Goal: Information Seeking & Learning: Understand process/instructions

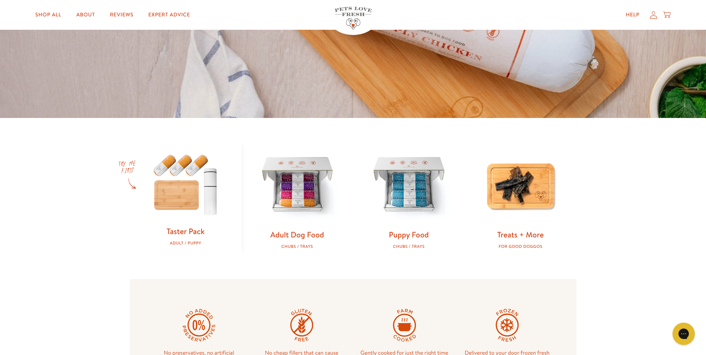
scroll to position [198, 0]
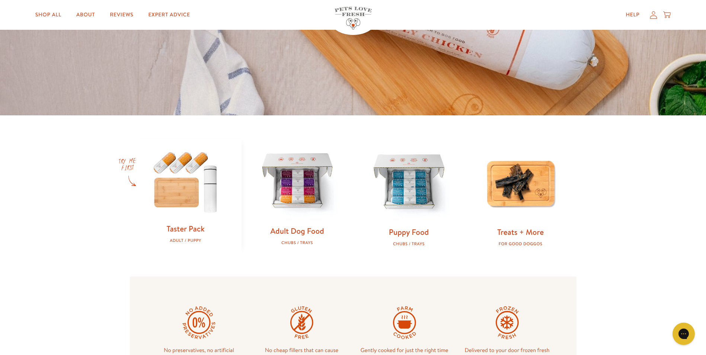
click at [303, 201] on img at bounding box center [297, 182] width 88 height 88
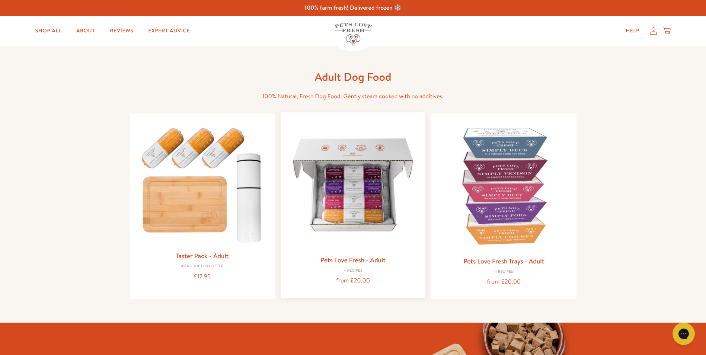
click at [353, 210] on img at bounding box center [352, 184] width 133 height 133
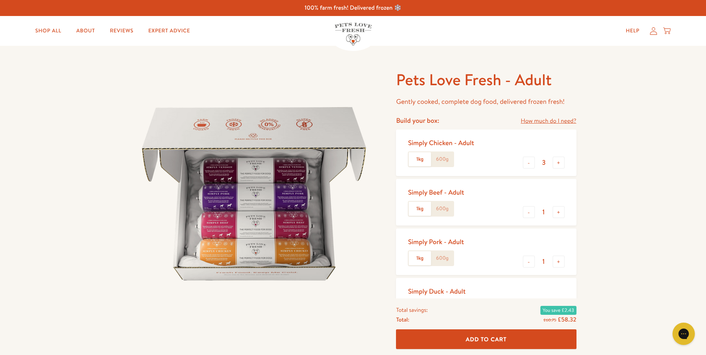
click at [443, 158] on label "600g" at bounding box center [442, 159] width 22 height 14
click at [0, 0] on input "600g" at bounding box center [0, 0] width 0 height 0
click at [420, 159] on label "1kg" at bounding box center [419, 159] width 22 height 14
click at [0, 0] on input "1kg" at bounding box center [0, 0] width 0 height 0
click at [449, 160] on label "600g" at bounding box center [442, 159] width 22 height 14
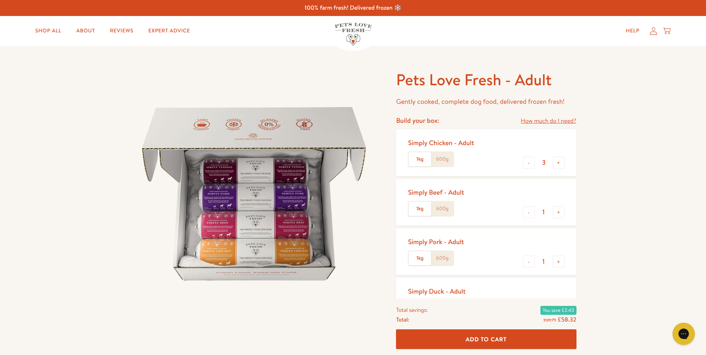
click at [0, 0] on input "600g" at bounding box center [0, 0] width 0 height 0
click at [446, 209] on label "600g" at bounding box center [442, 209] width 22 height 14
click at [0, 0] on input "600g" at bounding box center [0, 0] width 0 height 0
click at [446, 258] on label "600g" at bounding box center [442, 258] width 22 height 14
click at [0, 0] on input "600g" at bounding box center [0, 0] width 0 height 0
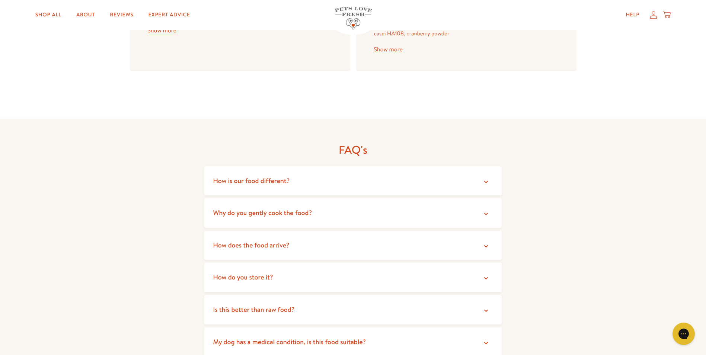
scroll to position [1153, 0]
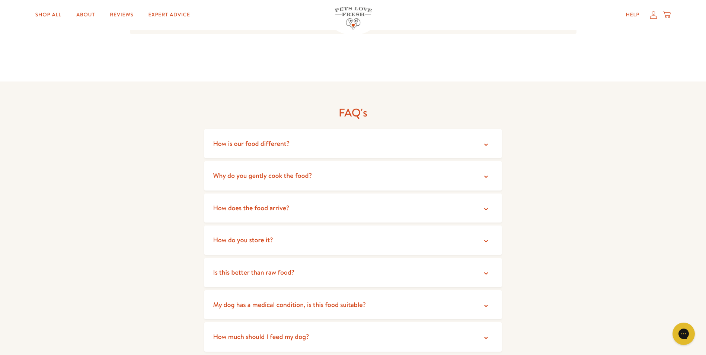
click at [365, 263] on summary "Is this better than raw food?" at bounding box center [353, 272] width 298 height 29
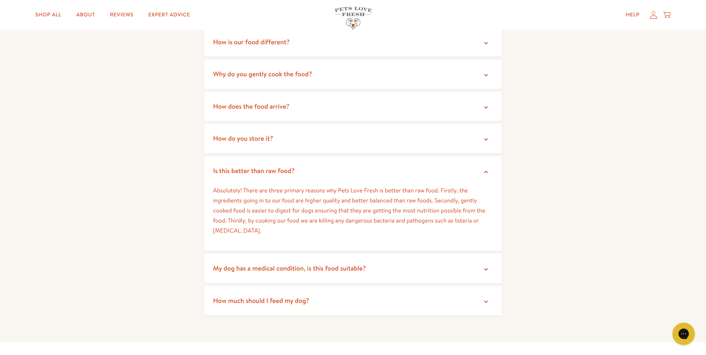
scroll to position [1265, 0]
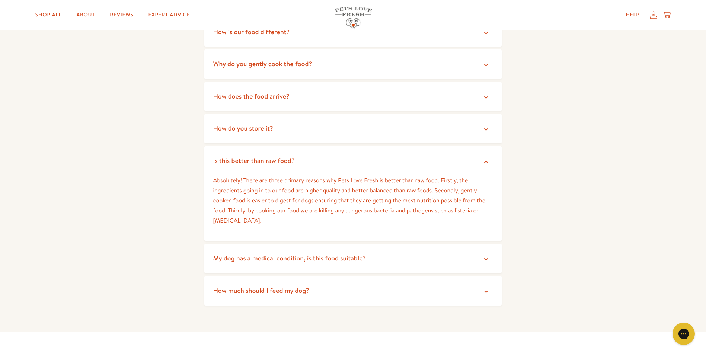
click at [378, 279] on summary "How much should I feed my dog?" at bounding box center [353, 290] width 298 height 29
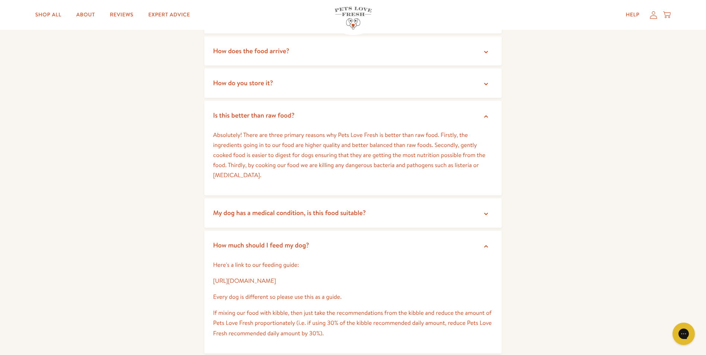
scroll to position [1327, 0]
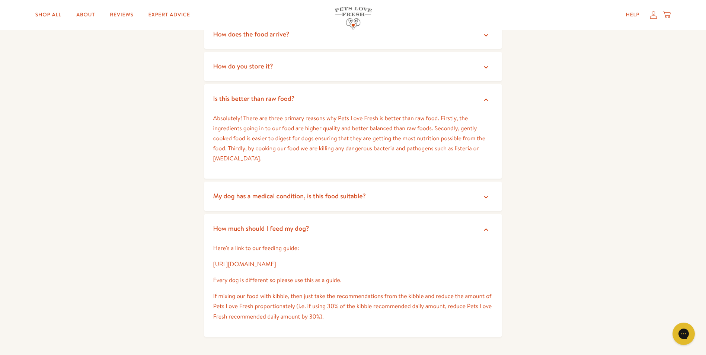
click at [272, 260] on link "https://petslovefresh.com/pages/feeding-guide" at bounding box center [244, 264] width 63 height 8
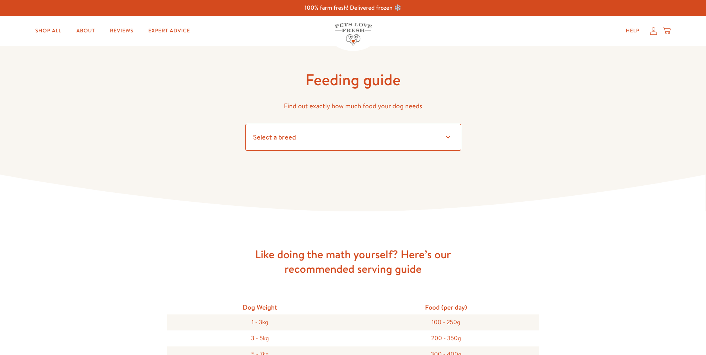
click at [304, 134] on select "Select a breed Affenpinscher Afghan hound Airedale terrier Akita Alaskan Malamu…" at bounding box center [353, 137] width 216 height 27
select select "14"
click at [245, 124] on select "Select a breed Affenpinscher Afghan hound Airedale terrier Akita Alaskan Malamu…" at bounding box center [353, 137] width 216 height 27
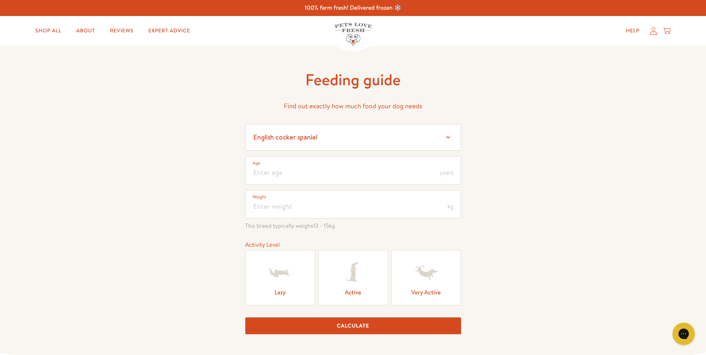
click at [444, 171] on span "years" at bounding box center [446, 173] width 13 height 6
click at [347, 174] on input "number" at bounding box center [353, 170] width 216 height 28
type input "3"
click at [343, 215] on input "number" at bounding box center [353, 204] width 216 height 28
click at [343, 214] on input "17" at bounding box center [353, 204] width 216 height 28
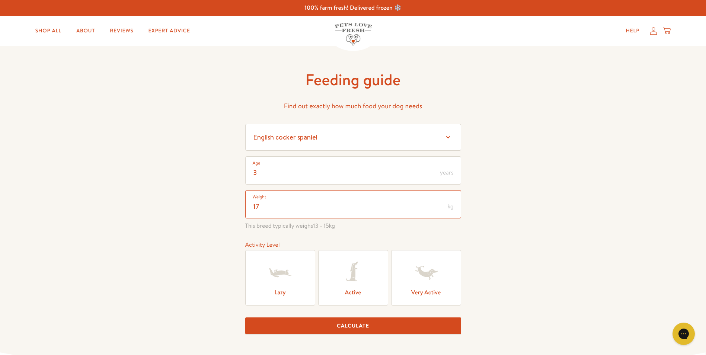
type input "17"
click at [496, 227] on div "Feeding guide Find out exactly how much food your dog needs Select a breed Affe…" at bounding box center [353, 217] width 706 height 343
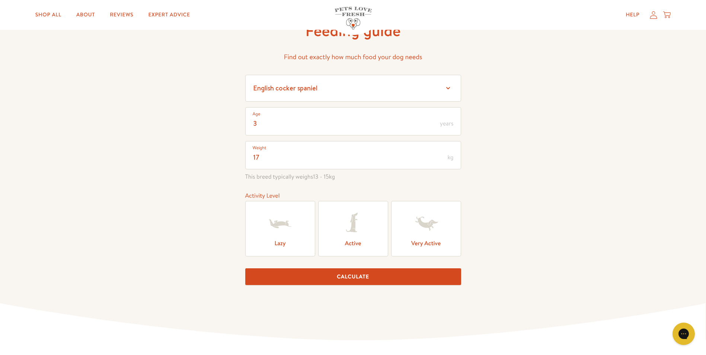
scroll to position [49, 0]
click at [357, 231] on icon at bounding box center [353, 223] width 30 height 30
click at [0, 0] on input "Active" at bounding box center [0, 0] width 0 height 0
click at [355, 281] on button "Calculate" at bounding box center [353, 276] width 216 height 17
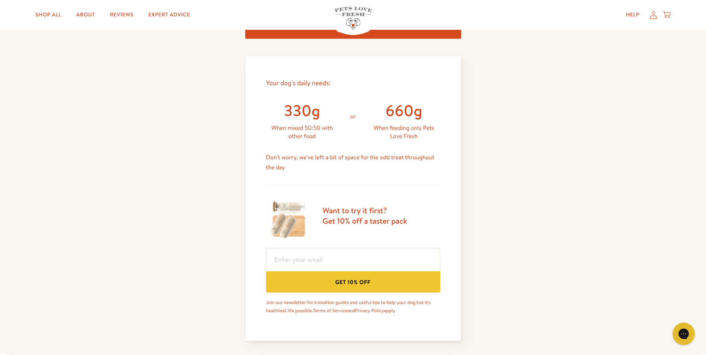
scroll to position [234, 0]
